Goal: Task Accomplishment & Management: Manage account settings

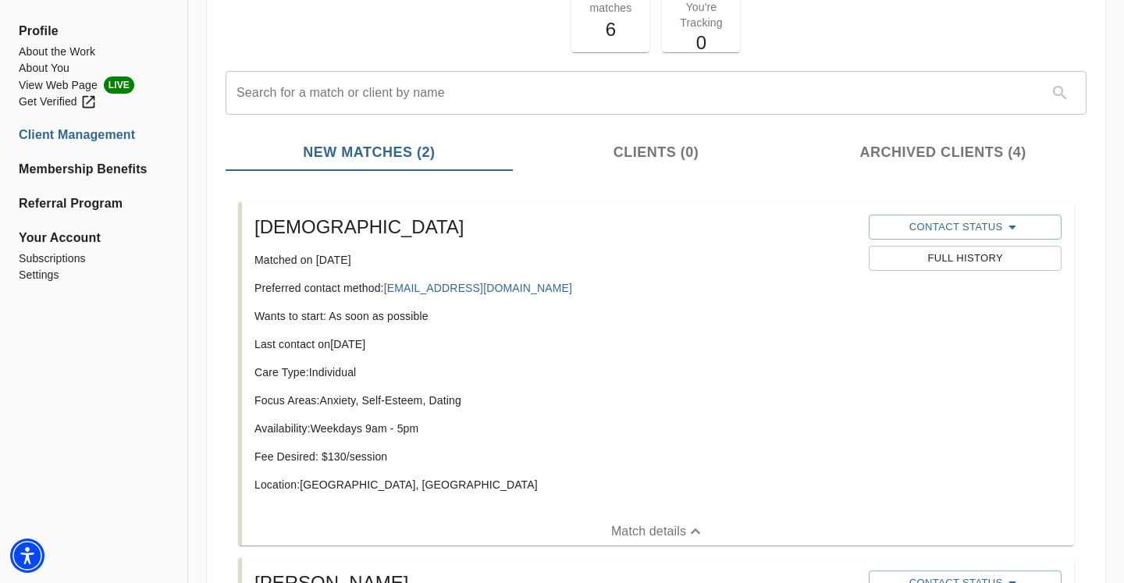
scroll to position [122, 0]
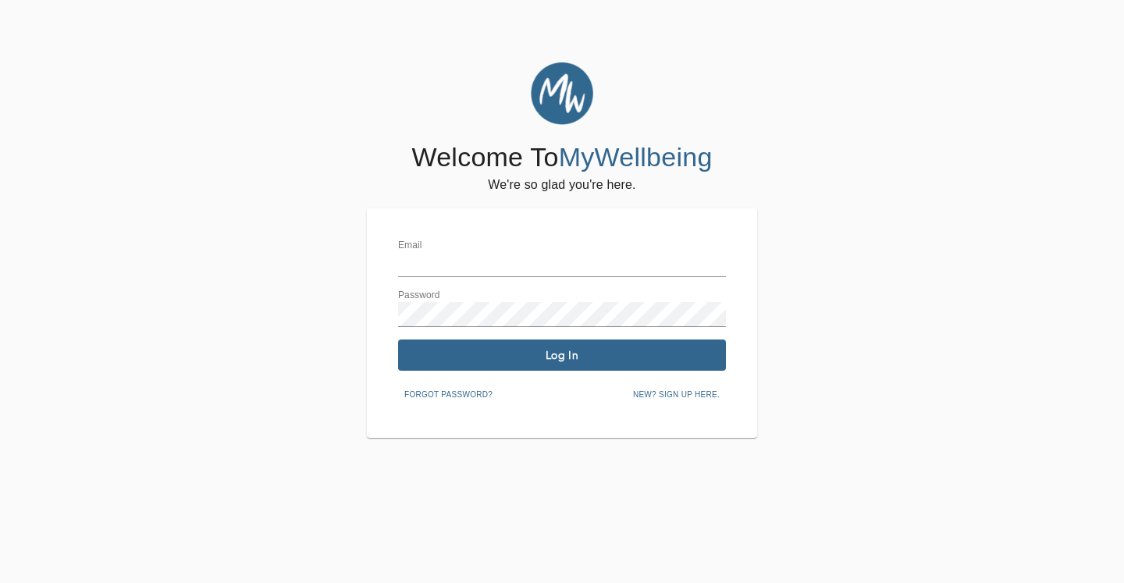
type input "[PERSON_NAME][EMAIL_ADDRESS][DOMAIN_NAME]"
click at [486, 335] on div "Email taylor@aisle-talk.com Password Log In Forgot password? New? Sign up here." at bounding box center [562, 323] width 328 height 167
click at [486, 355] on span "Log In" at bounding box center [561, 355] width 315 height 15
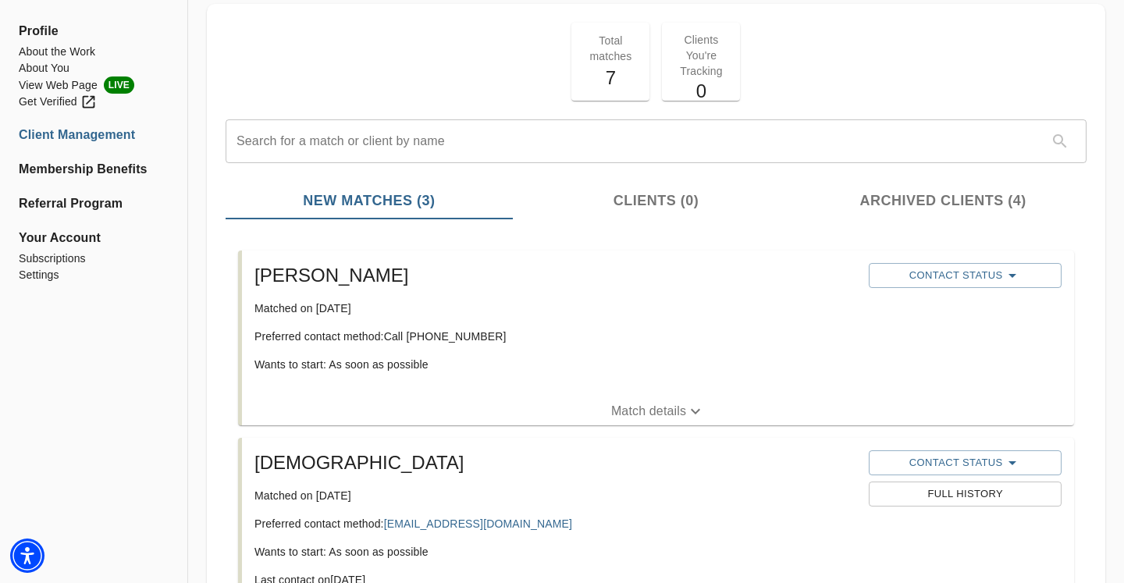
scroll to position [193, 0]
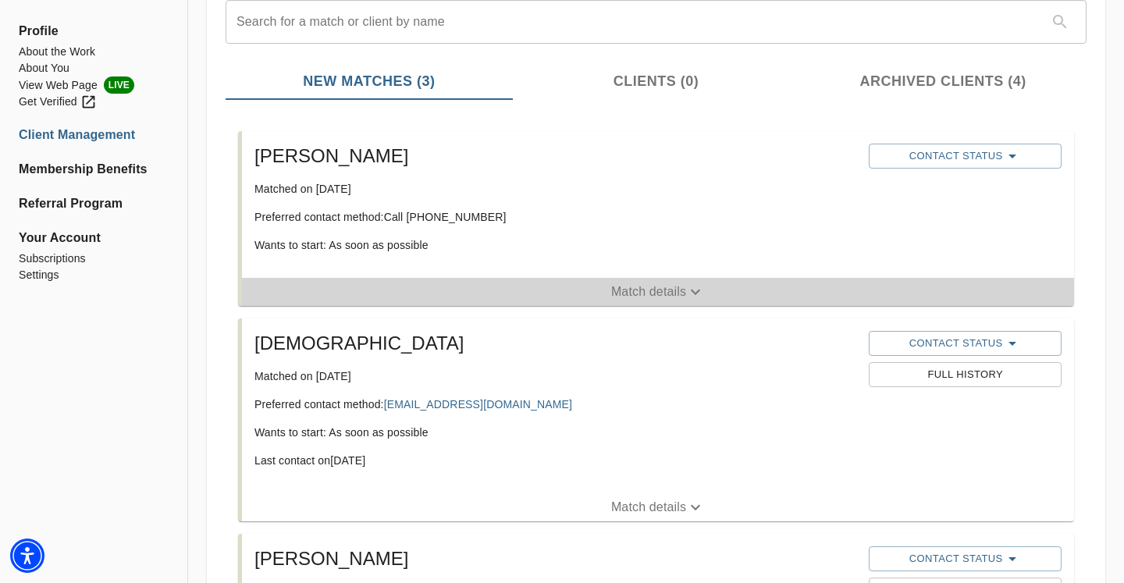
click at [622, 289] on p "Match details" at bounding box center [648, 292] width 75 height 19
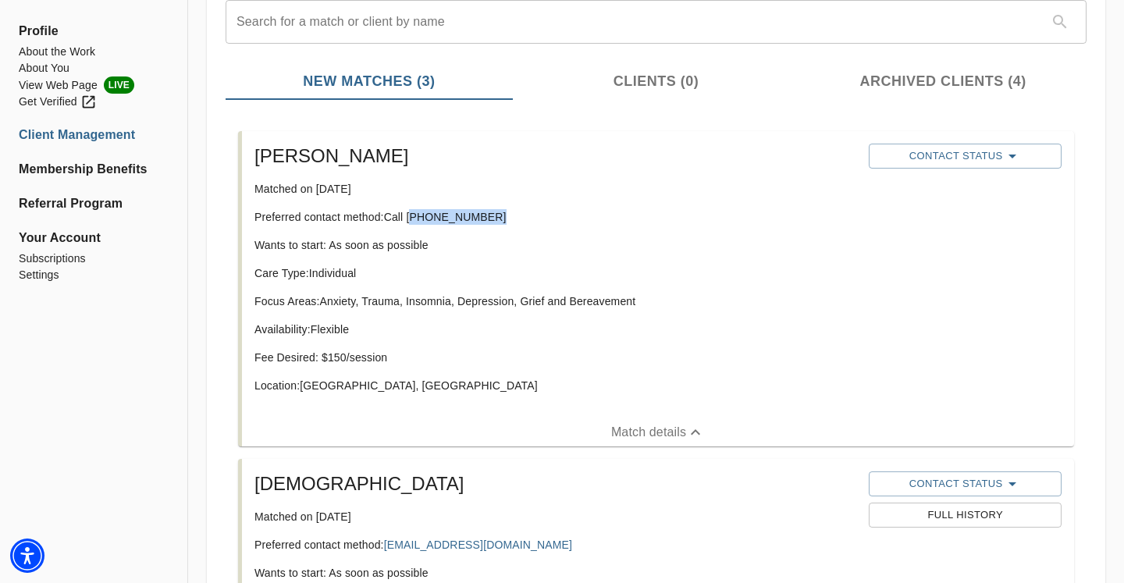
drag, startPoint x: 411, startPoint y: 216, endPoint x: 552, endPoint y: 224, distance: 140.7
click at [552, 224] on p "Preferred contact method: Call (917) 579-7181" at bounding box center [555, 217] width 602 height 16
copy p "917) 579-7181"
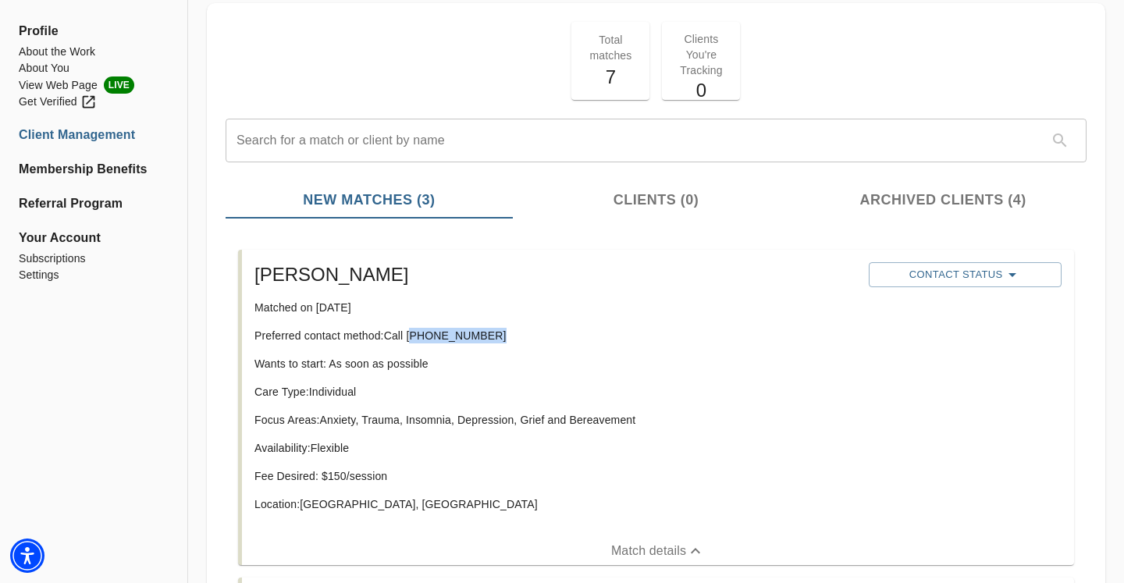
scroll to position [70, 0]
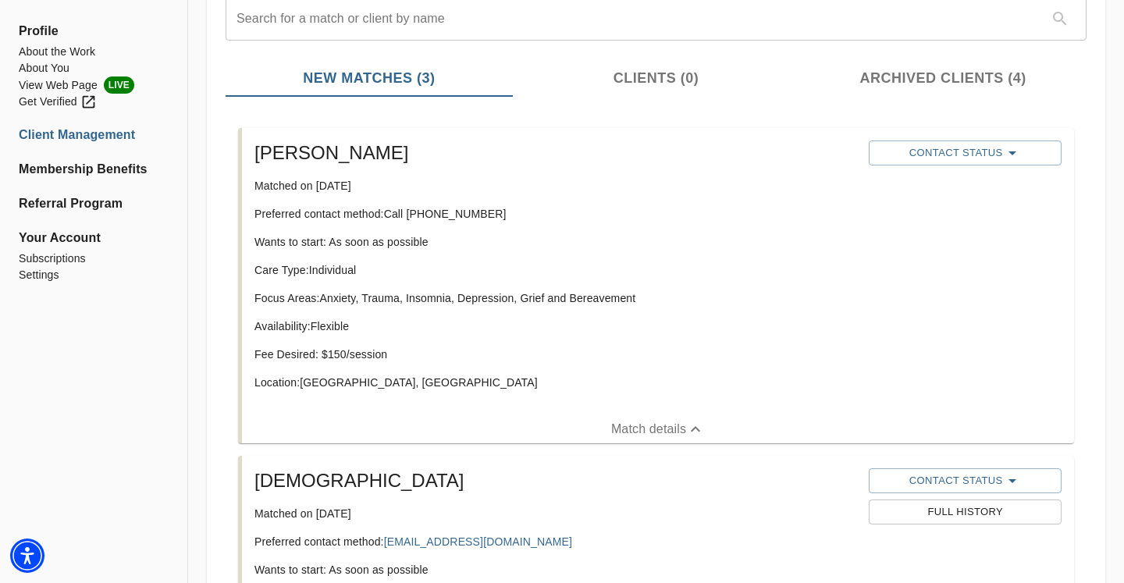
scroll to position [195, 0]
click at [894, 163] on button "Contact Status" at bounding box center [965, 153] width 192 height 25
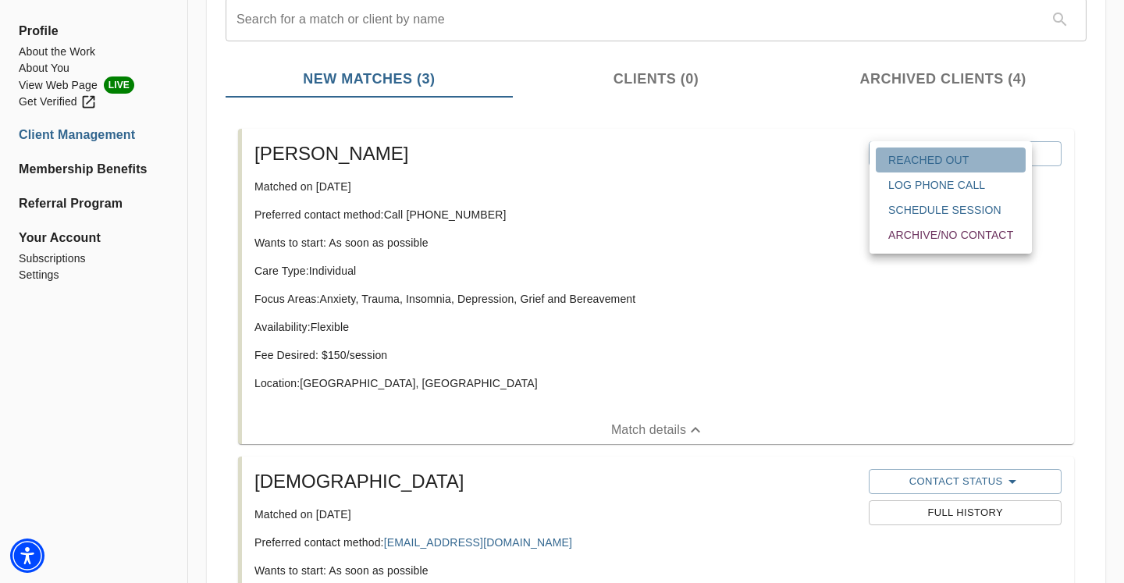
click at [899, 165] on span "Reached Out" at bounding box center [950, 160] width 125 height 16
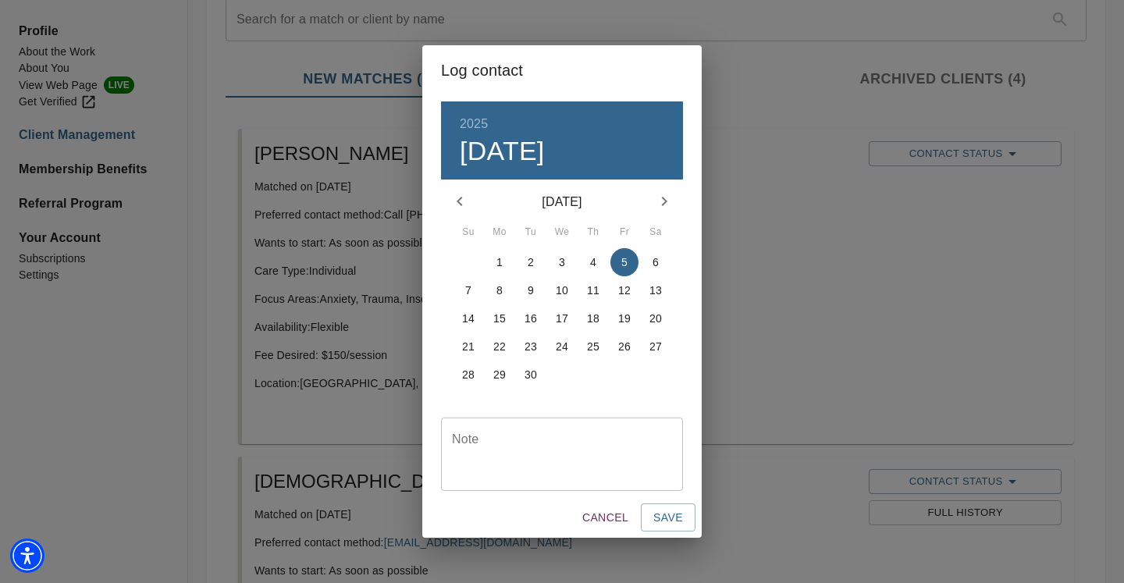
click at [547, 442] on textarea at bounding box center [562, 454] width 220 height 44
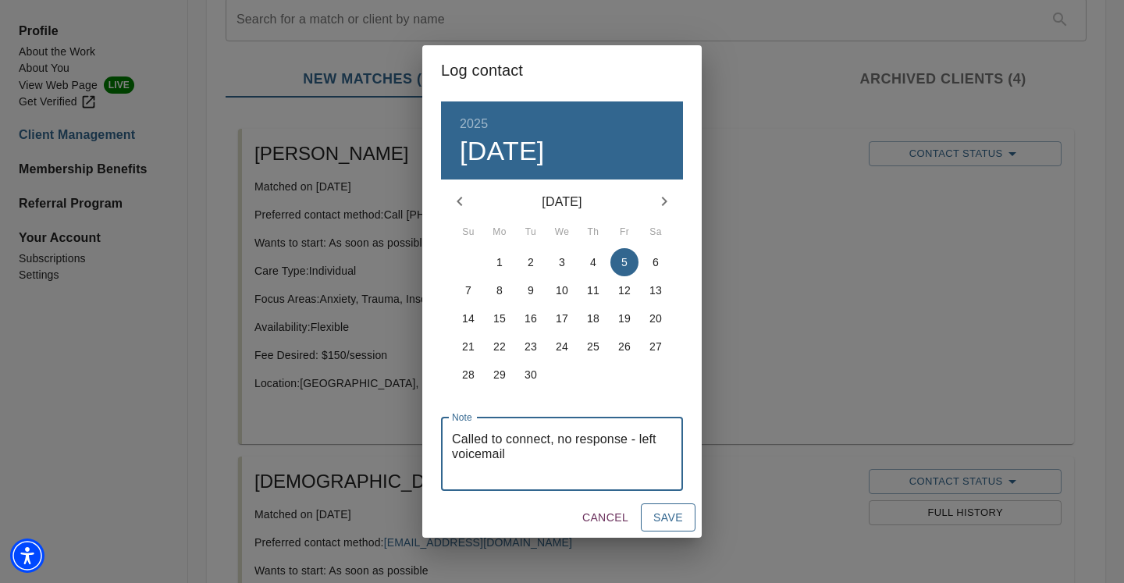
type textarea "Called to connect, no response - left voicemail"
click at [649, 514] on button "Save" at bounding box center [668, 517] width 55 height 29
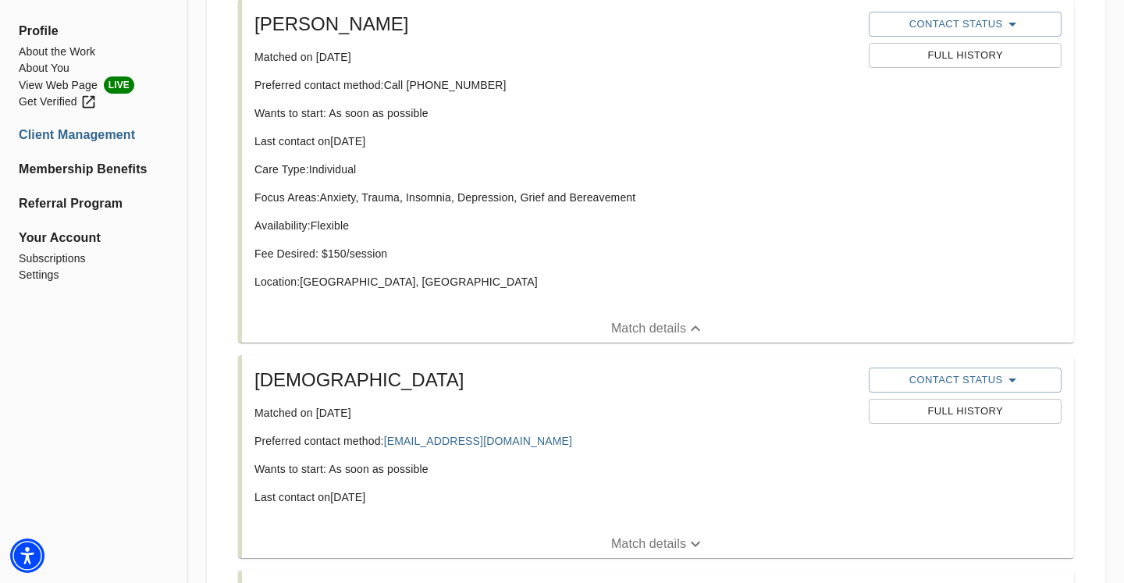
scroll to position [331, 0]
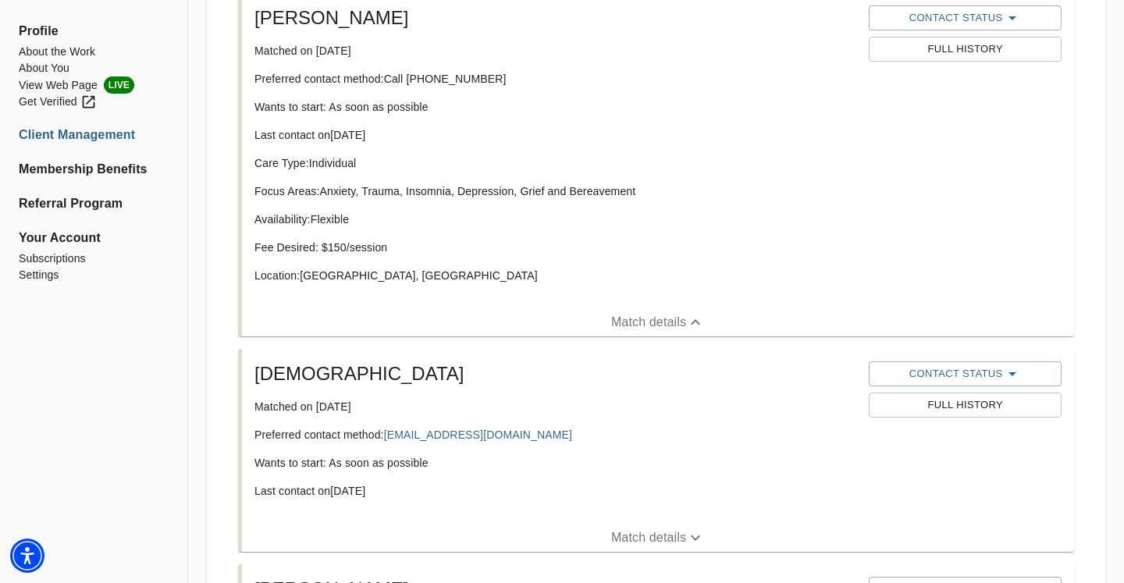
click at [621, 323] on p "Match details" at bounding box center [648, 322] width 75 height 19
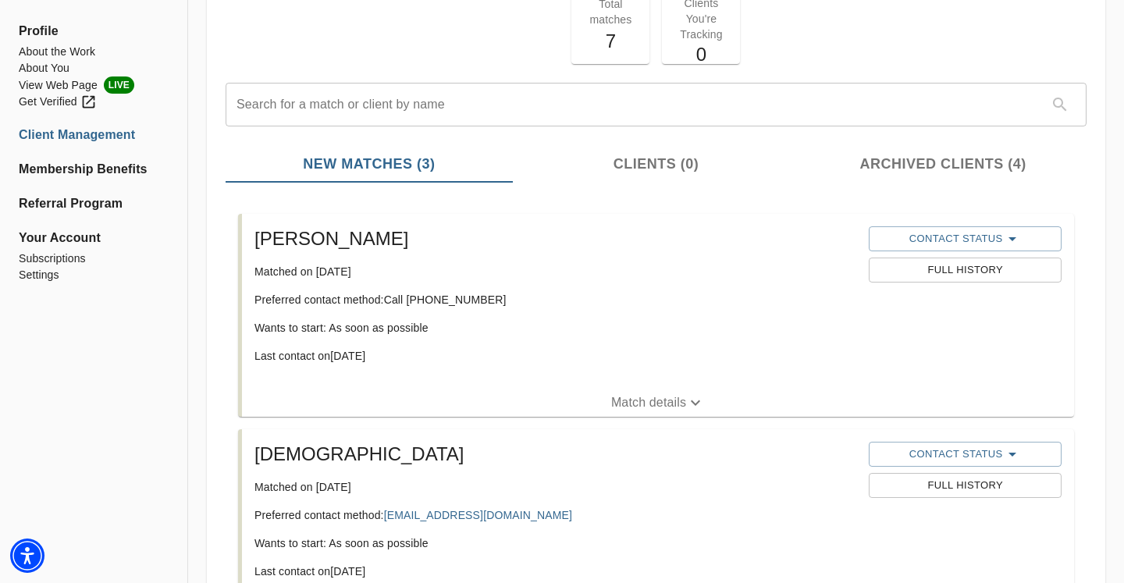
scroll to position [141, 0]
